Goal: Information Seeking & Learning: Learn about a topic

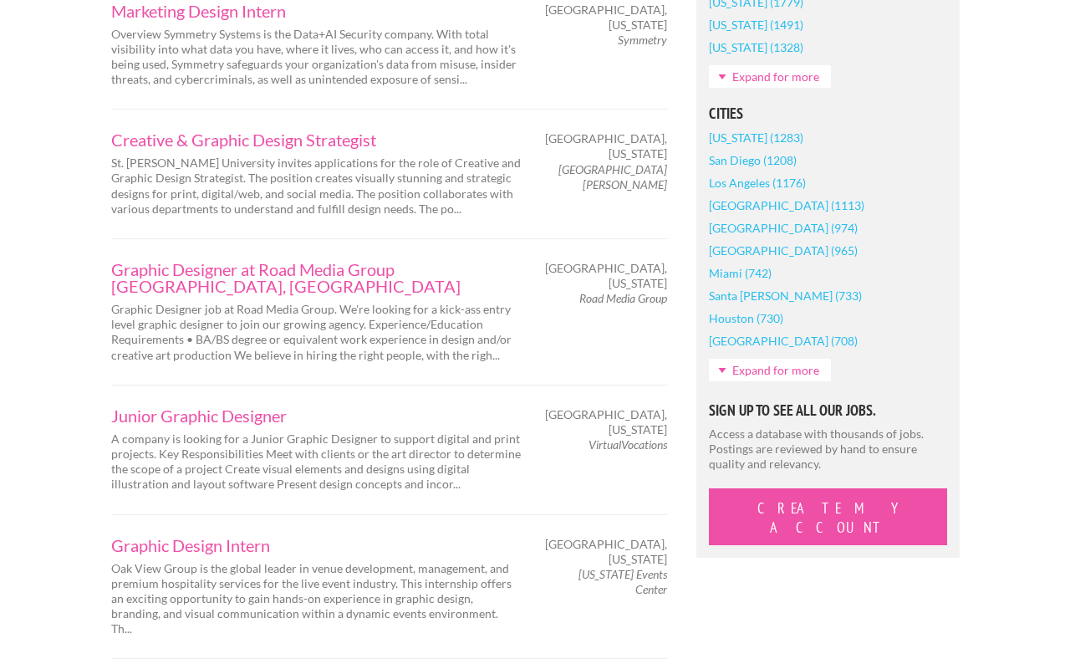
scroll to position [1354, 0]
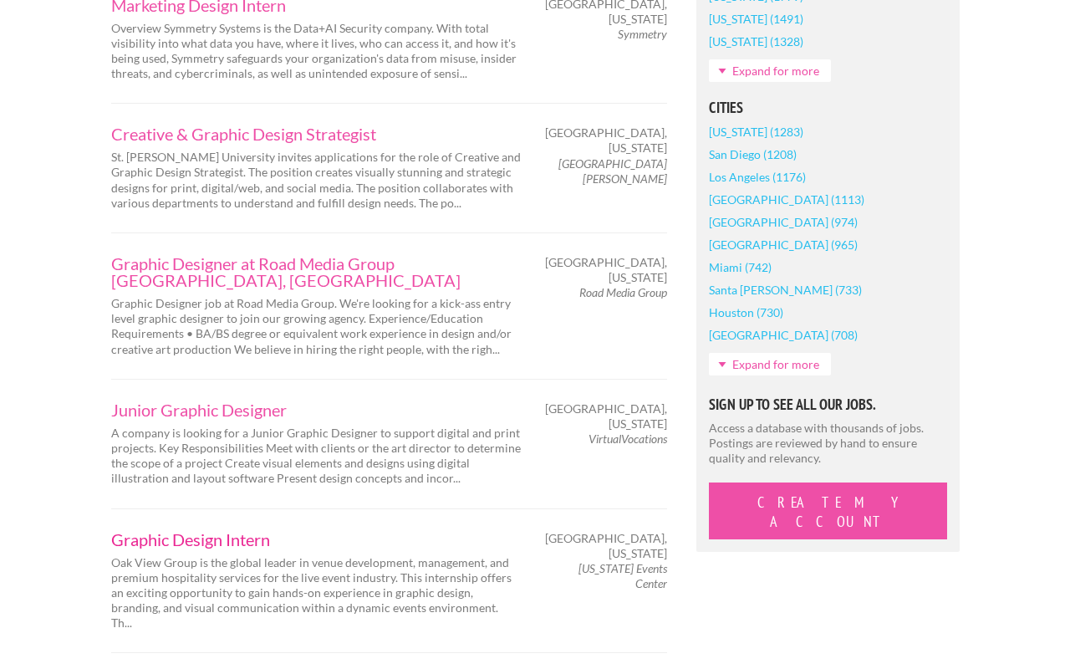
click at [133, 531] on link "Graphic Design Intern" at bounding box center [316, 539] width 410 height 17
click at [151, 531] on link "Graphic Design Intern" at bounding box center [316, 539] width 410 height 17
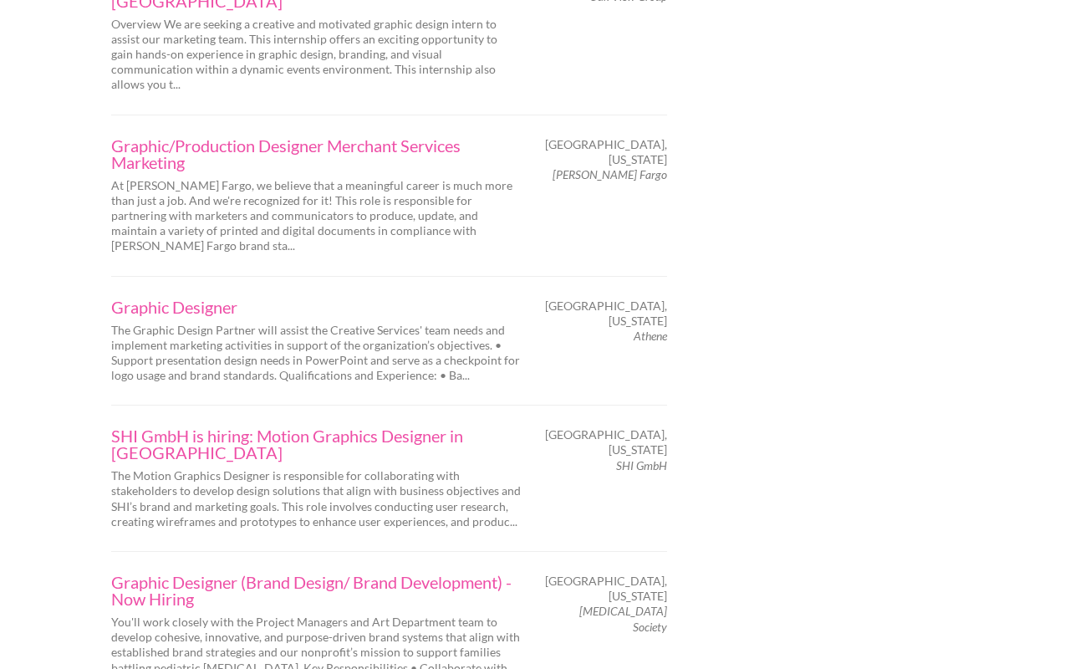
scroll to position [2638, 0]
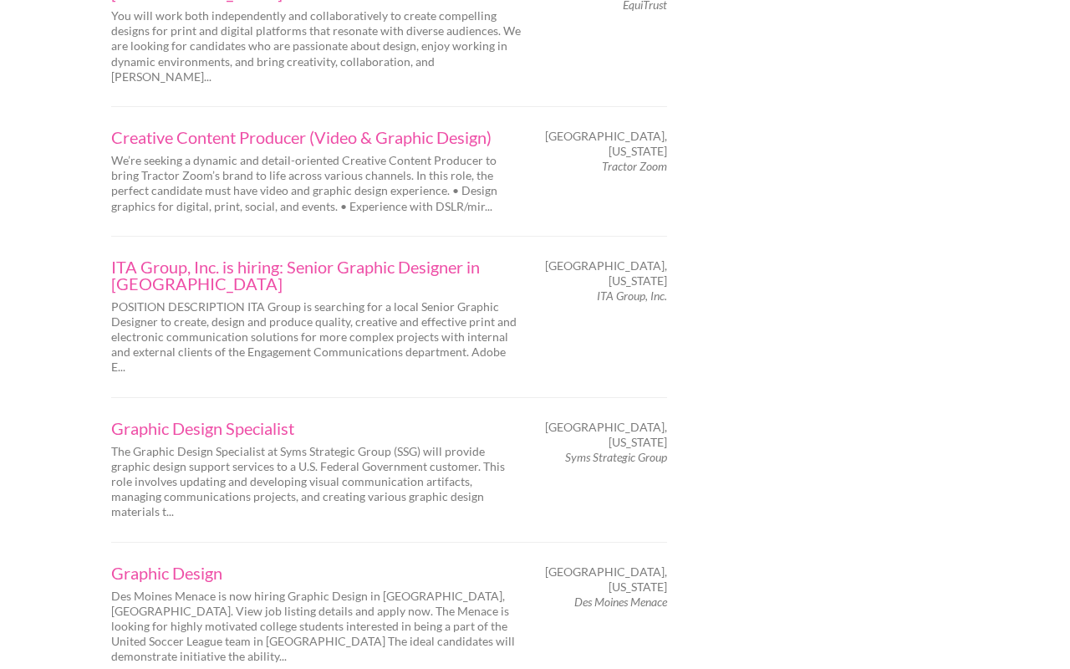
scroll to position [2611, 0]
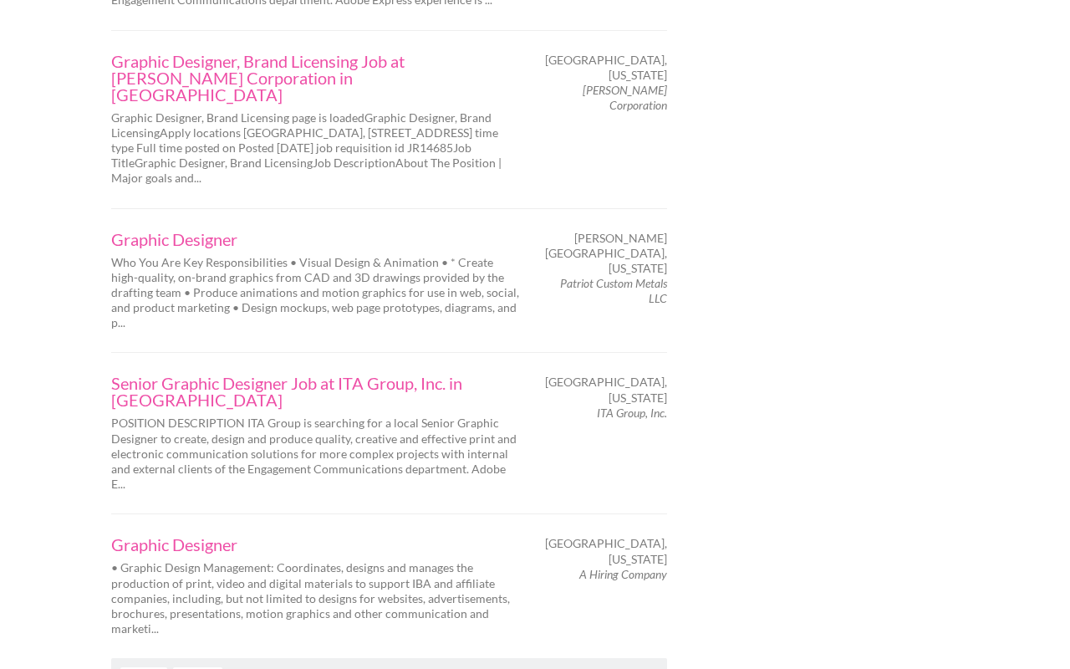
scroll to position [2682, 0]
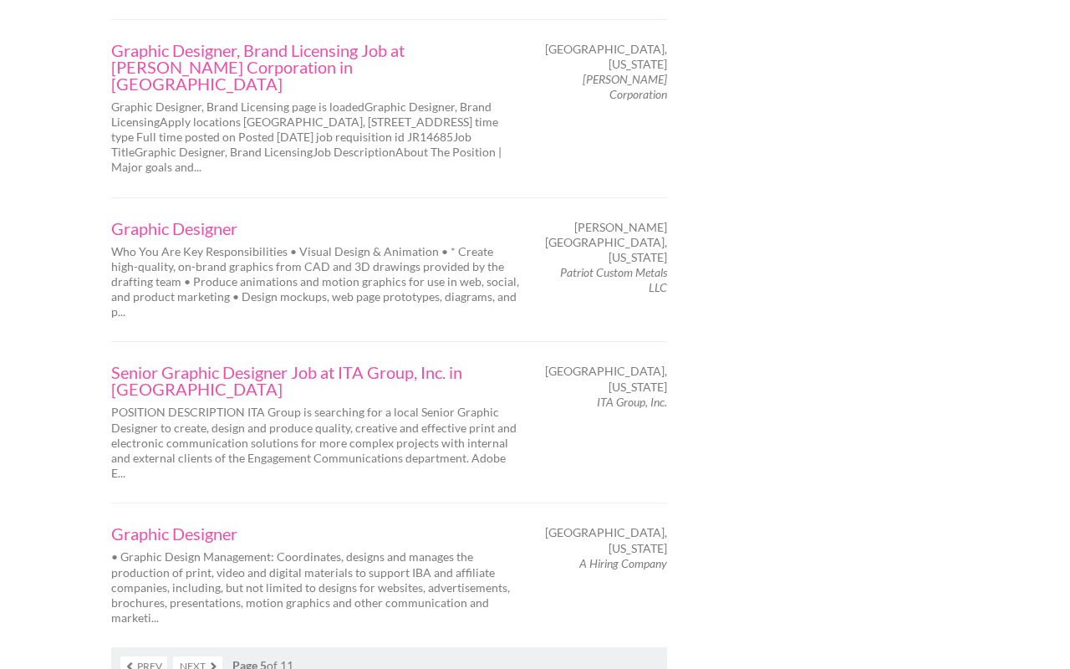
click at [181, 656] on link "Next" at bounding box center [197, 665] width 49 height 19
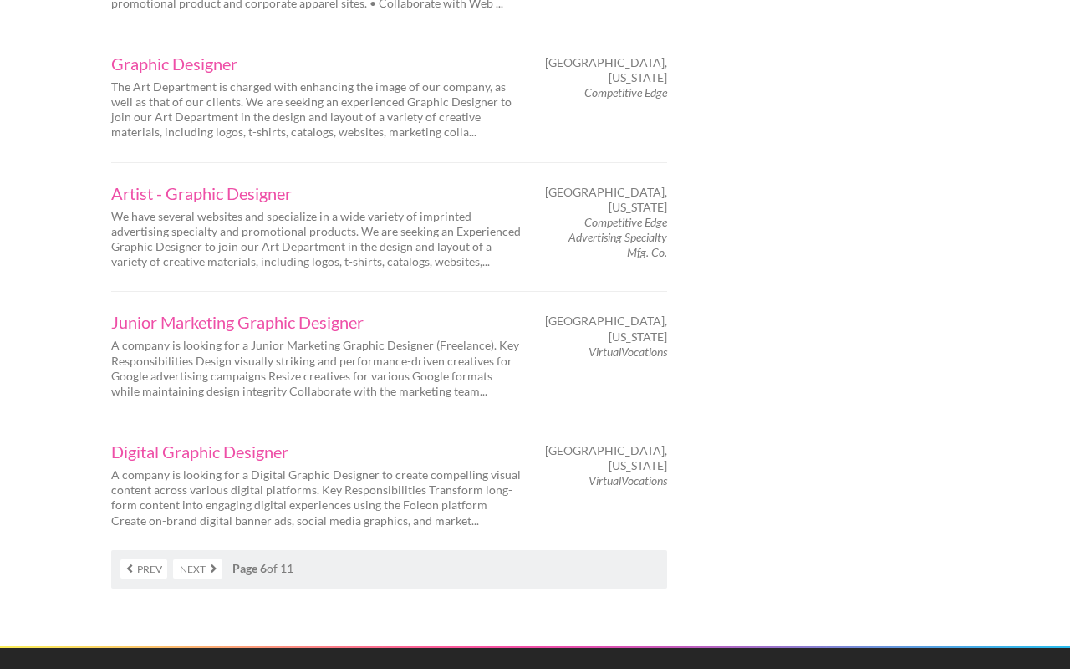
scroll to position [2576, 0]
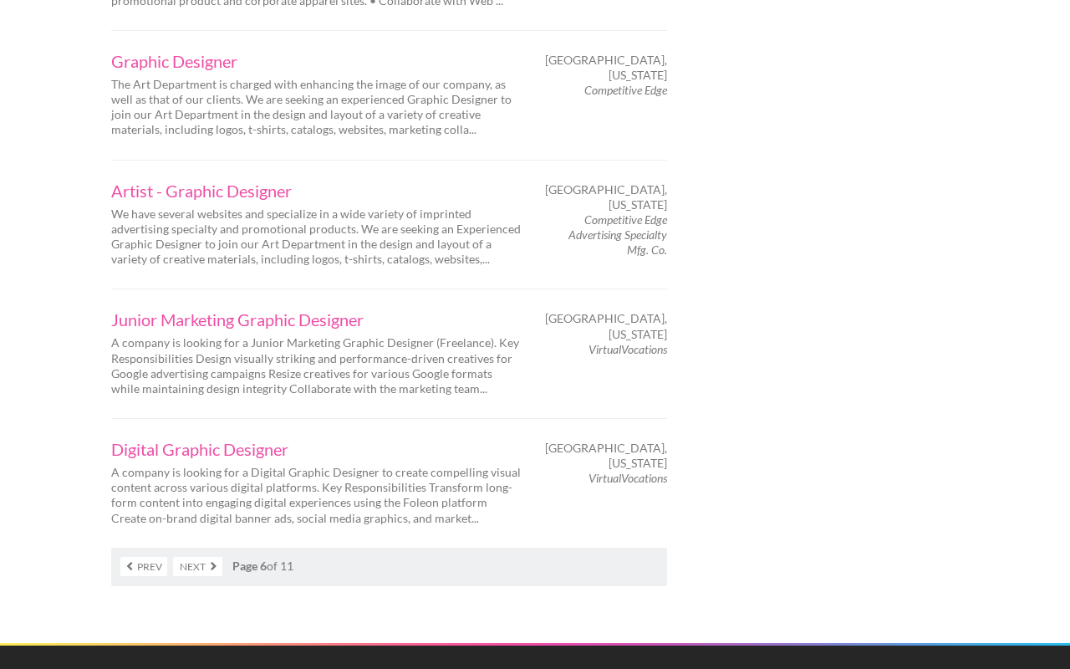
click at [186, 557] on link "Next" at bounding box center [197, 566] width 49 height 19
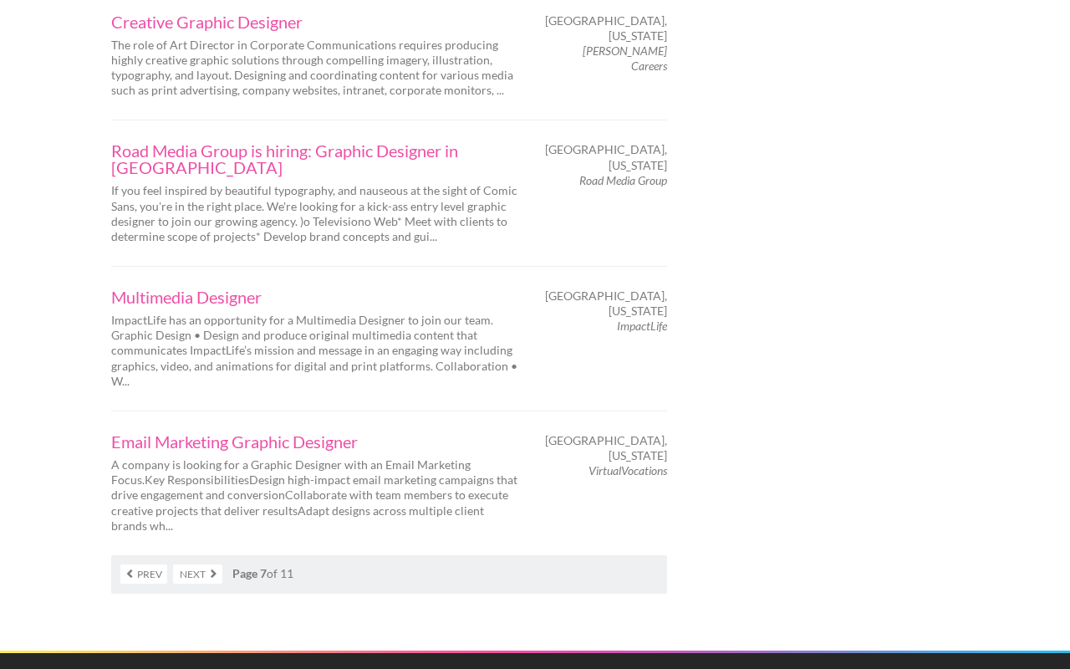
scroll to position [2686, 0]
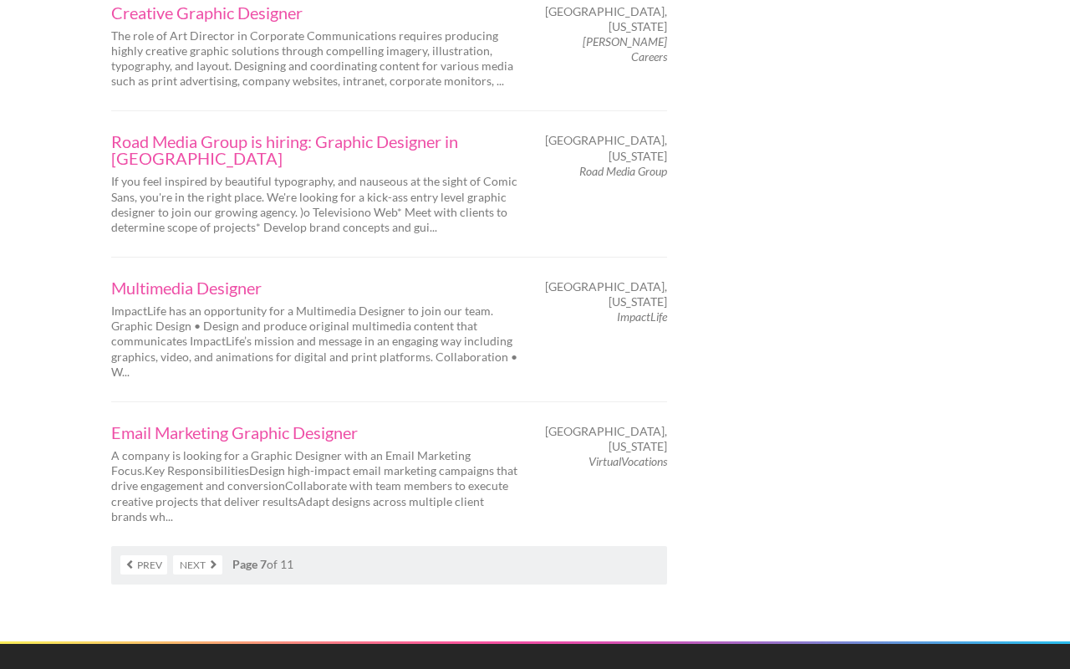
click at [200, 555] on link "Next" at bounding box center [197, 564] width 49 height 19
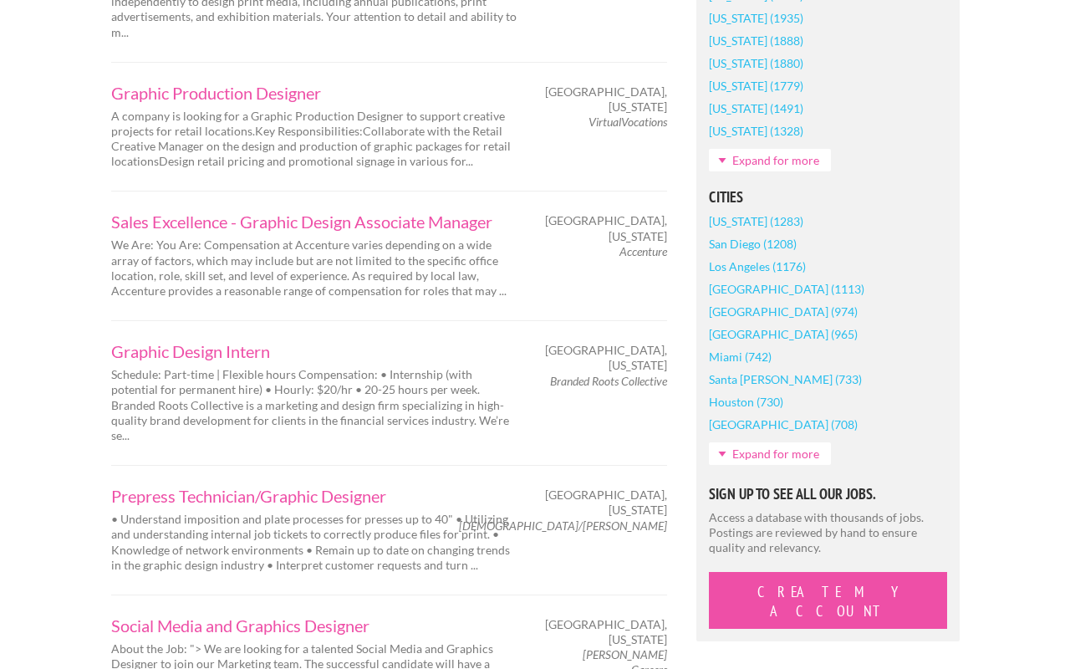
scroll to position [1251, 0]
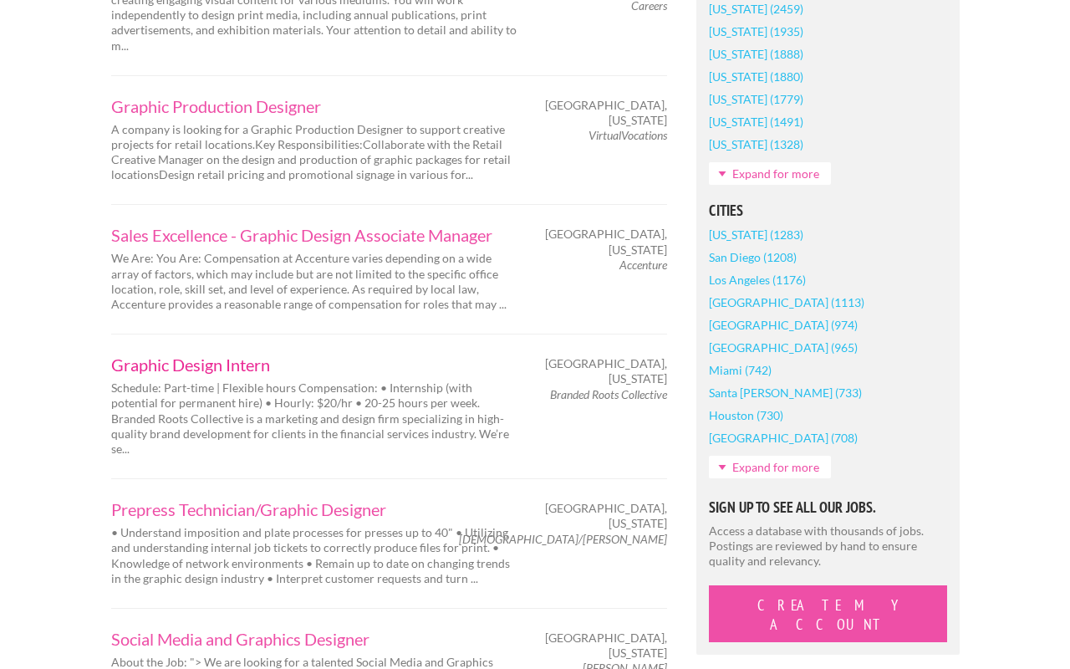
click at [180, 356] on link "Graphic Design Intern" at bounding box center [316, 364] width 410 height 17
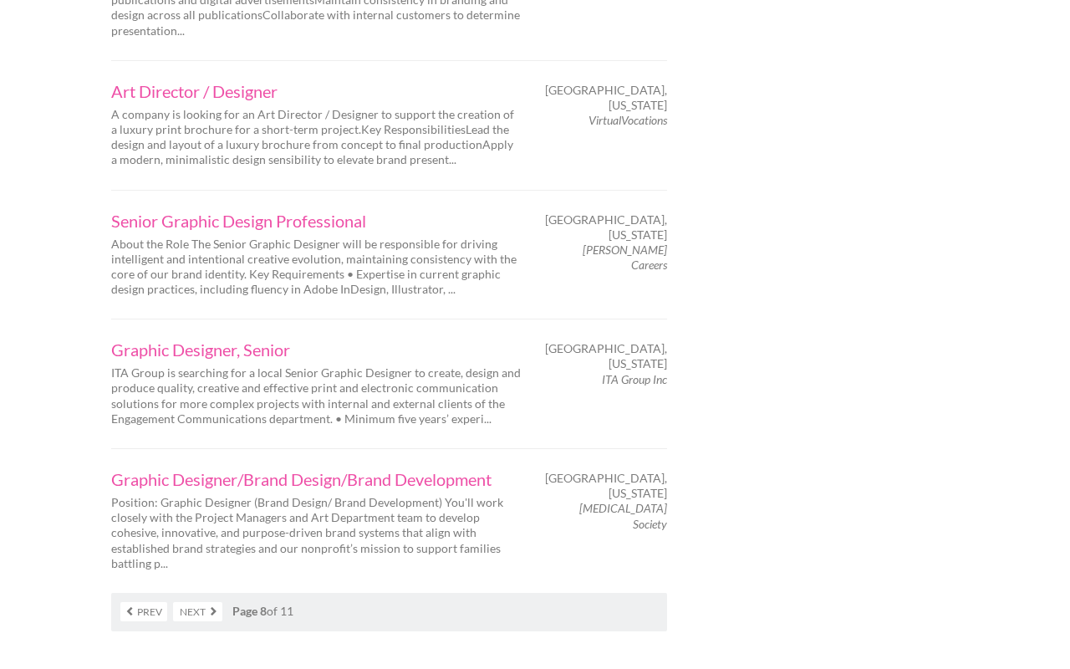
scroll to position [2671, 0]
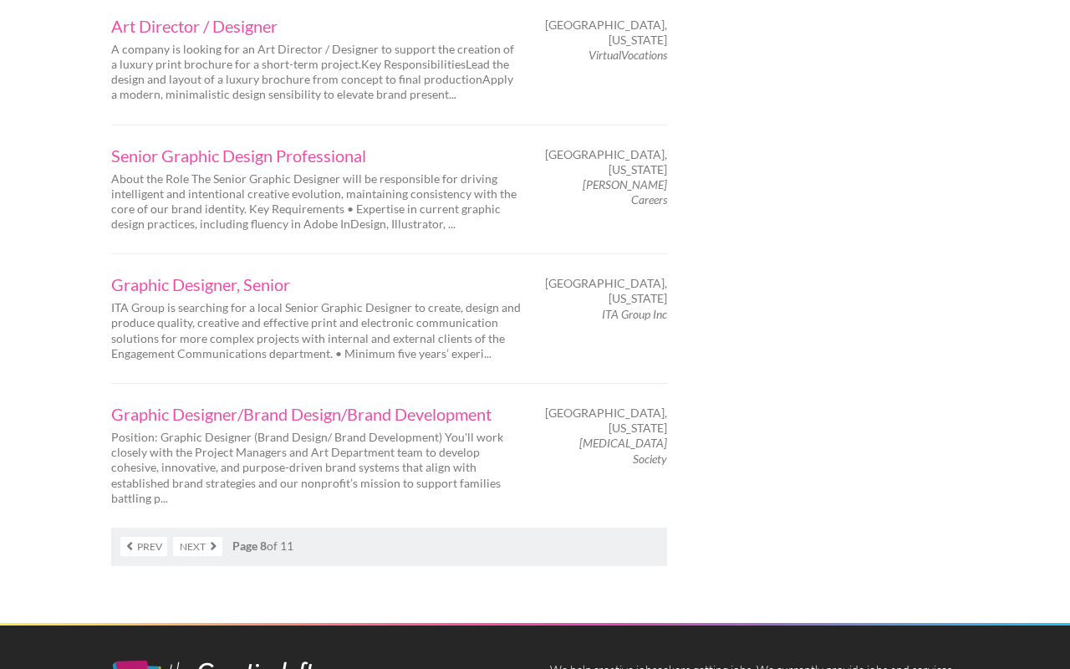
click at [190, 537] on link "Next" at bounding box center [197, 546] width 49 height 19
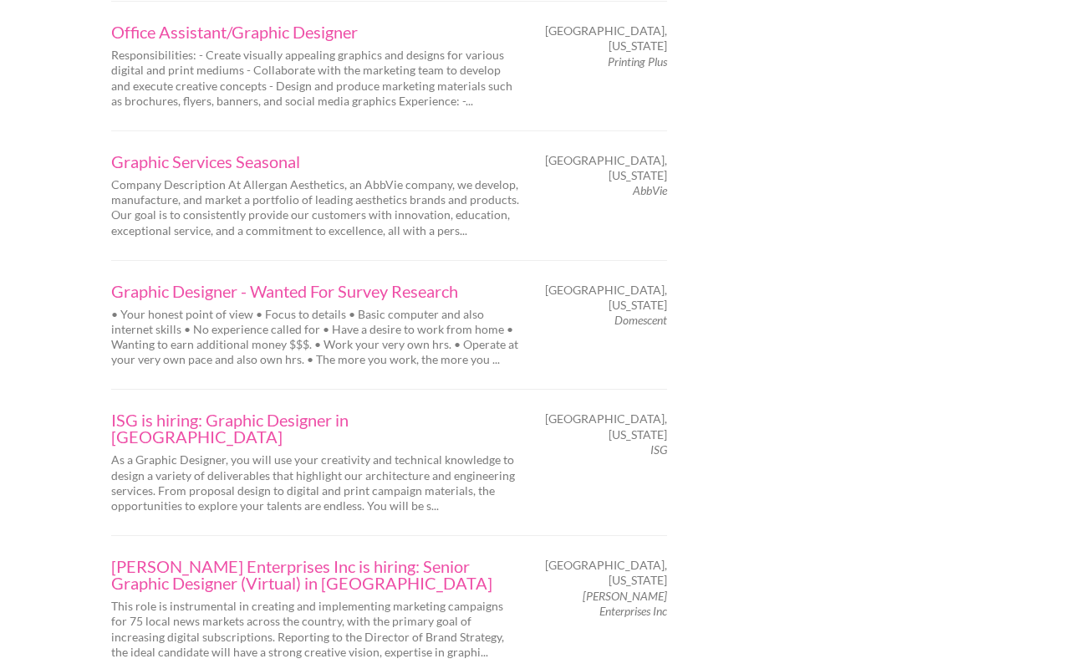
scroll to position [2574, 0]
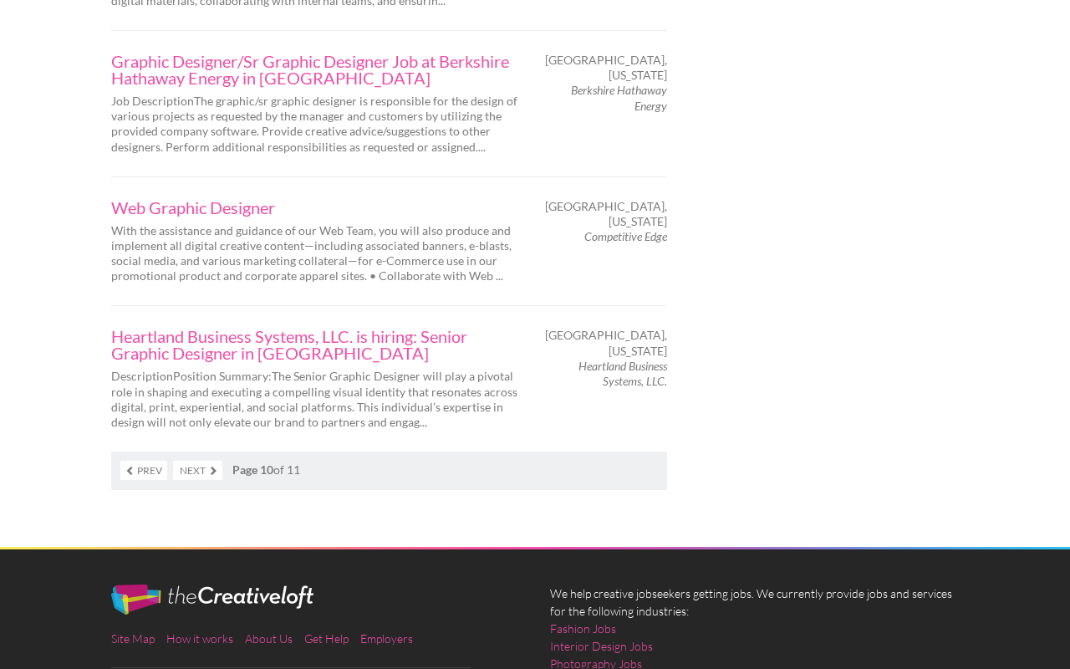
scroll to position [2756, 0]
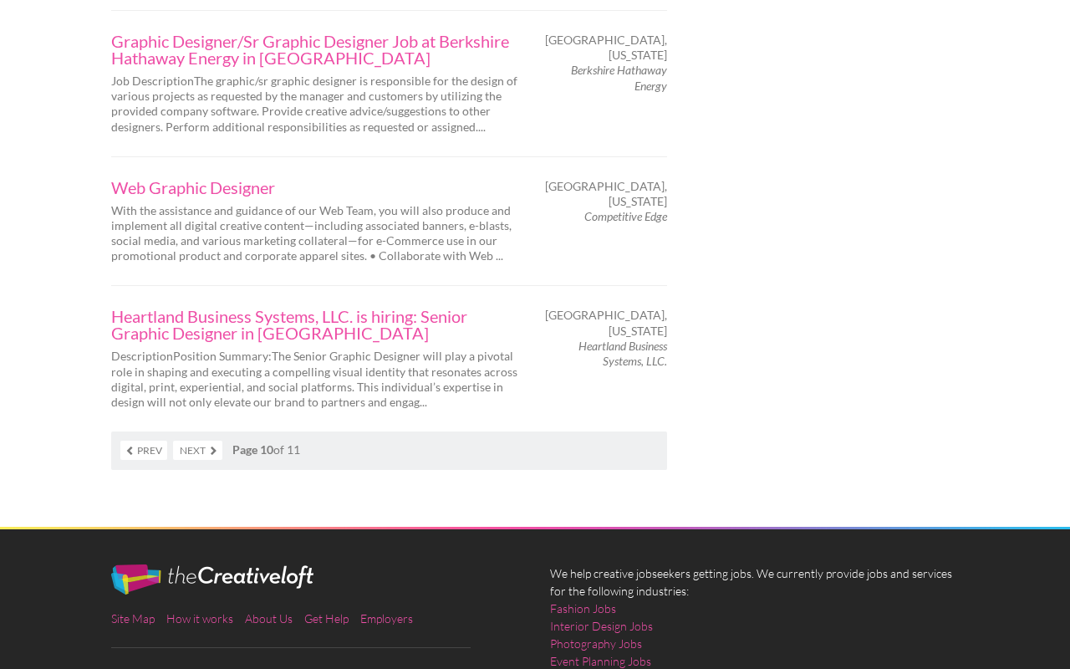
click at [199, 441] on link "Next" at bounding box center [197, 450] width 49 height 19
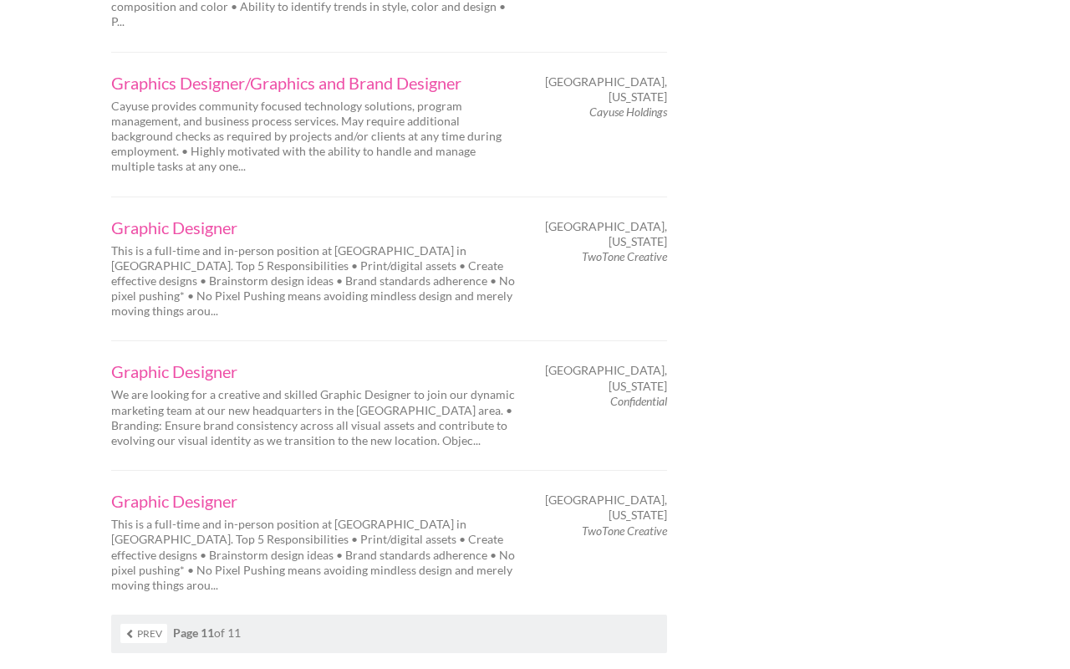
scroll to position [2619, 0]
